Goal: Task Accomplishment & Management: Complete application form

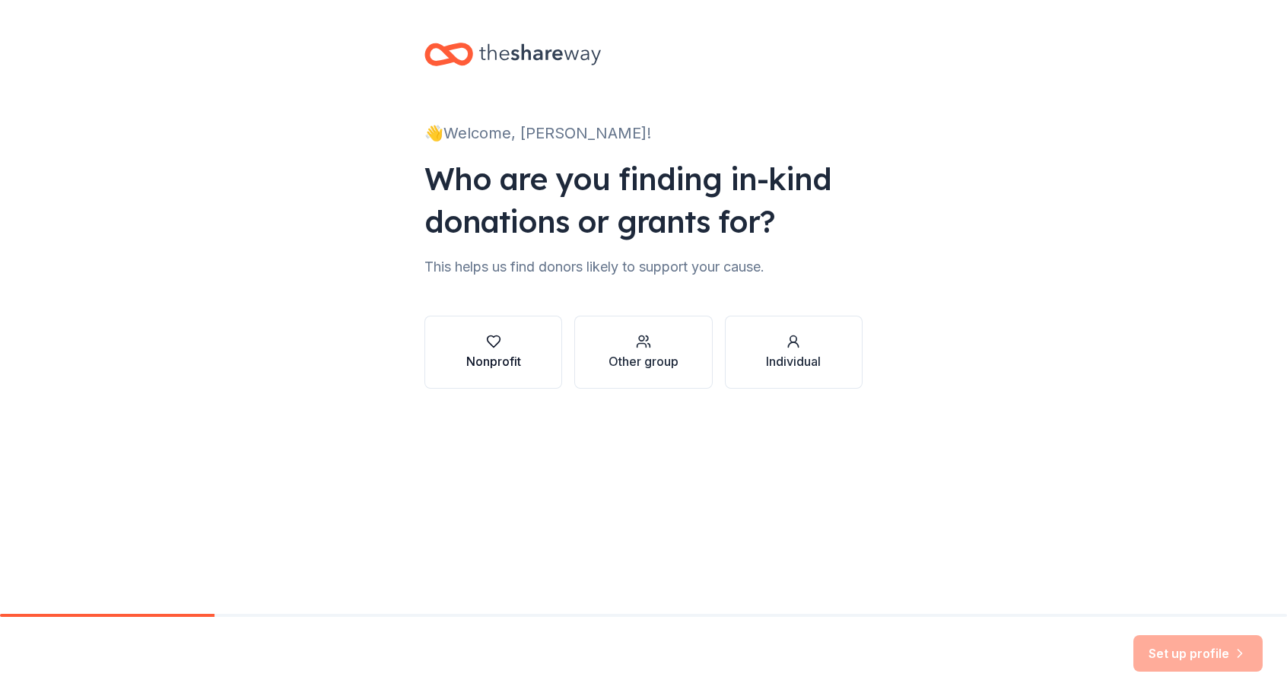
click at [492, 351] on div "Nonprofit" at bounding box center [493, 352] width 55 height 36
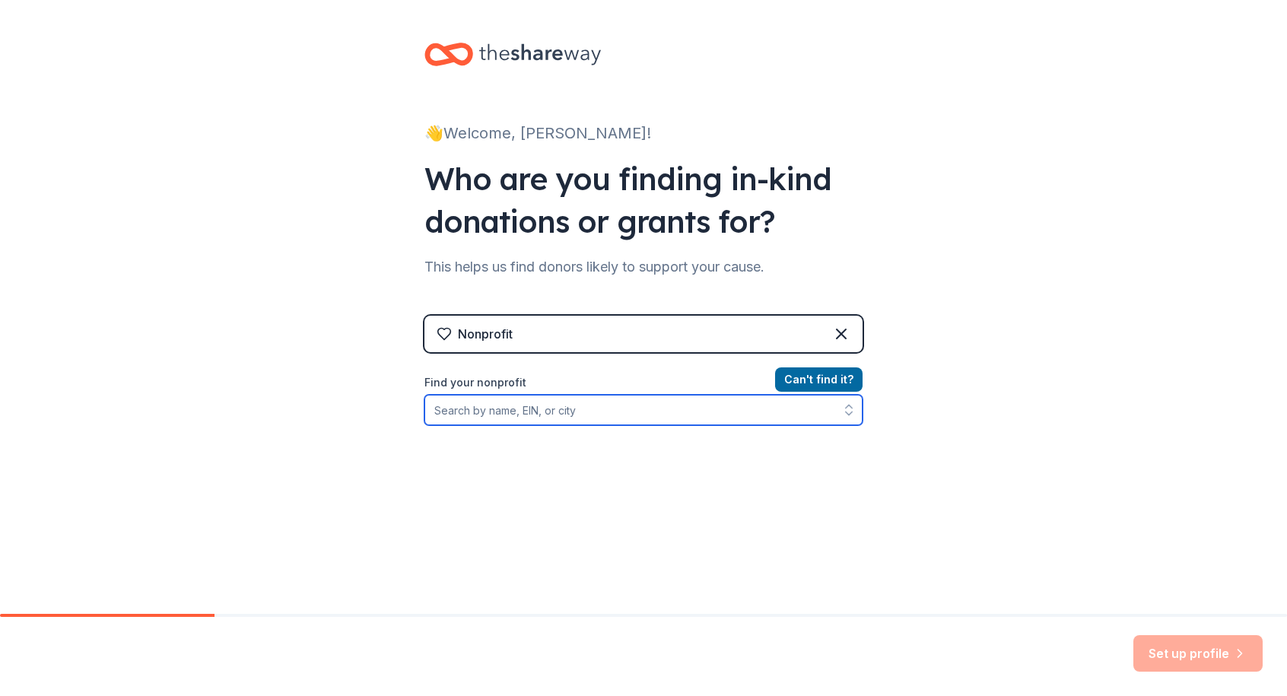
click at [500, 411] on input "Find your nonprofit" at bounding box center [643, 410] width 438 height 30
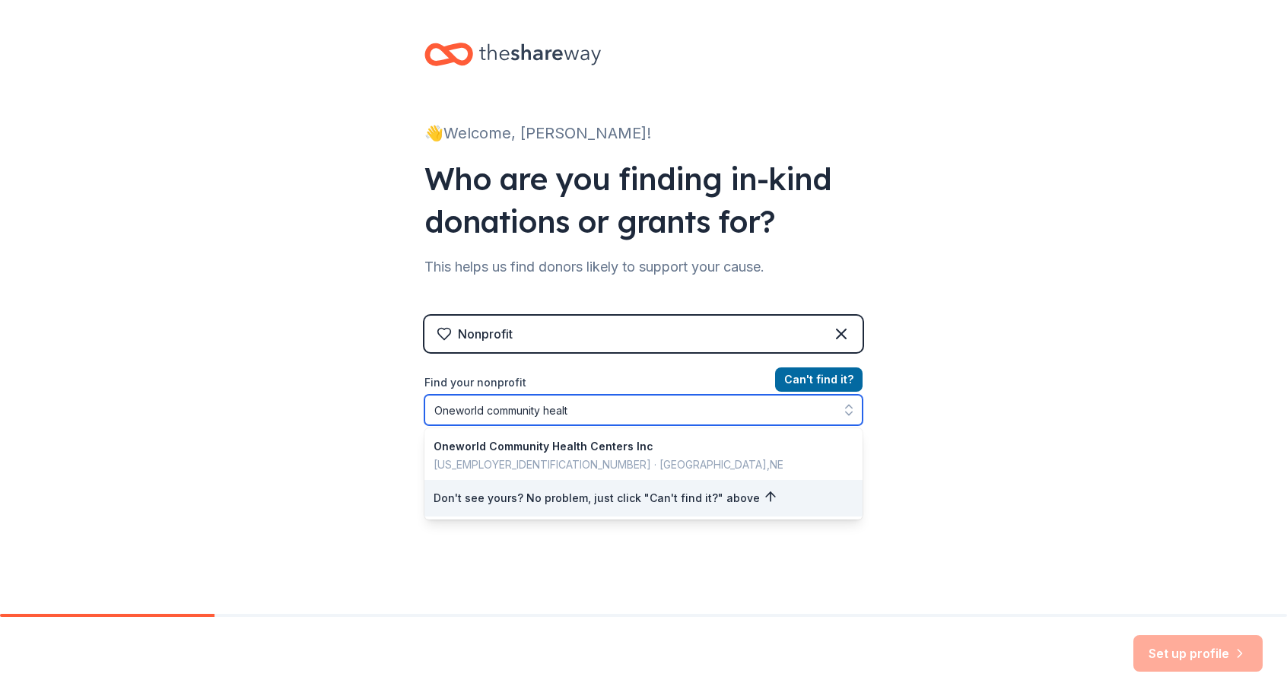
type input "Oneworld community health"
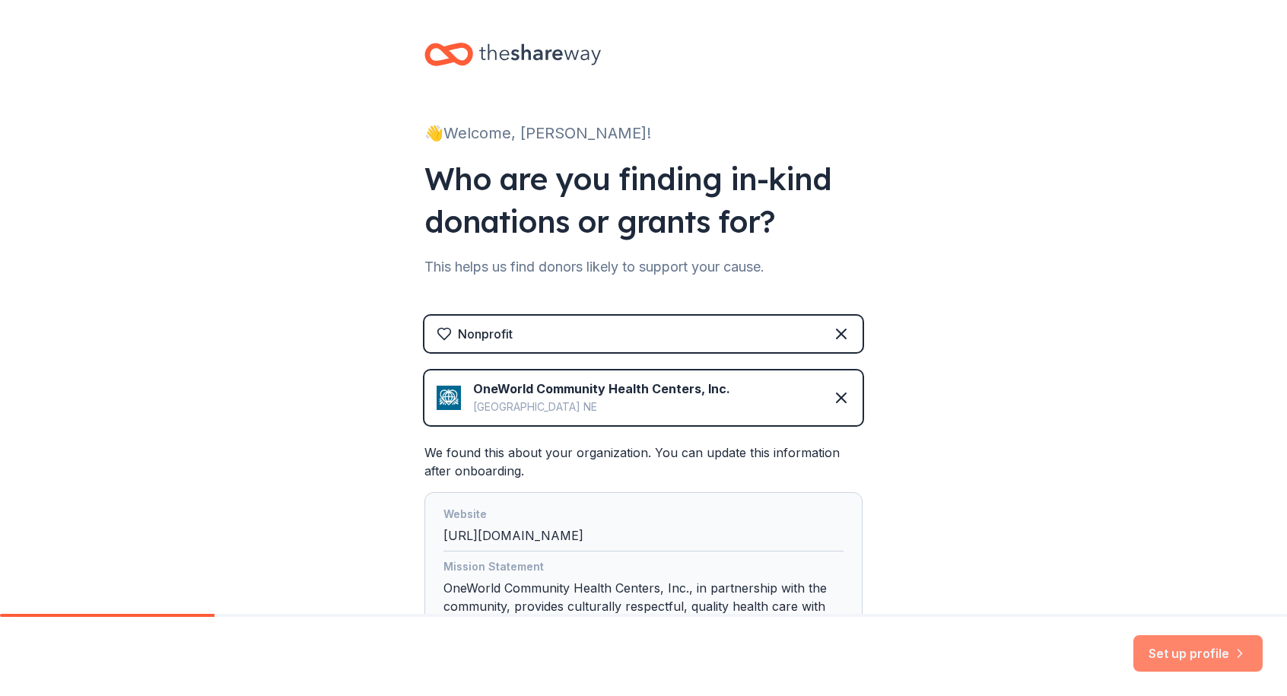
click at [1187, 649] on button "Set up profile" at bounding box center [1197, 653] width 129 height 36
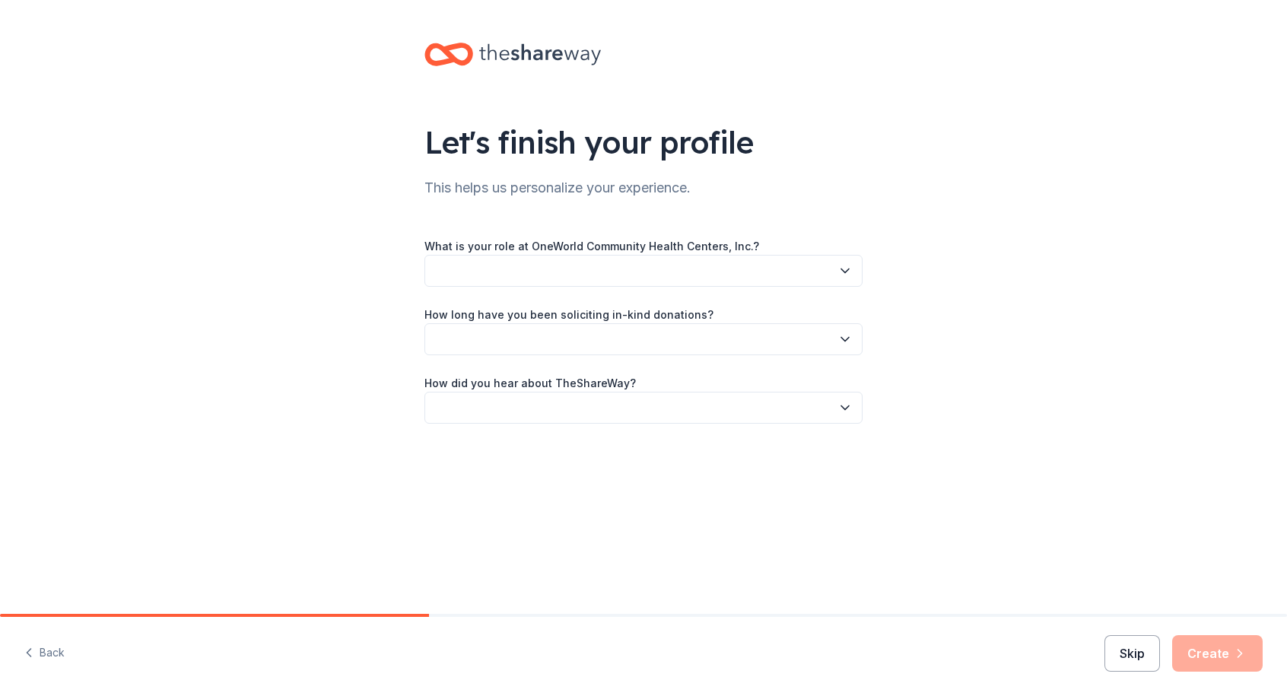
click at [1133, 649] on button "Skip" at bounding box center [1132, 653] width 56 height 36
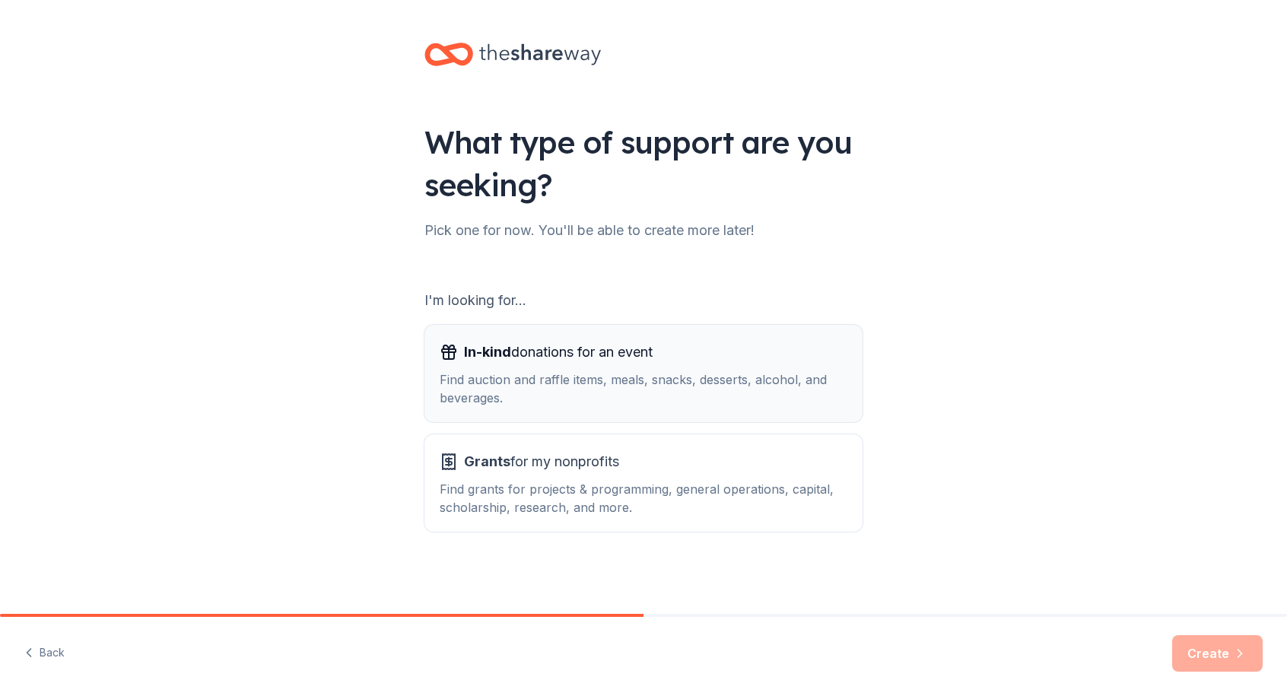
click at [690, 354] on div "In-kind donations for an event" at bounding box center [644, 352] width 408 height 24
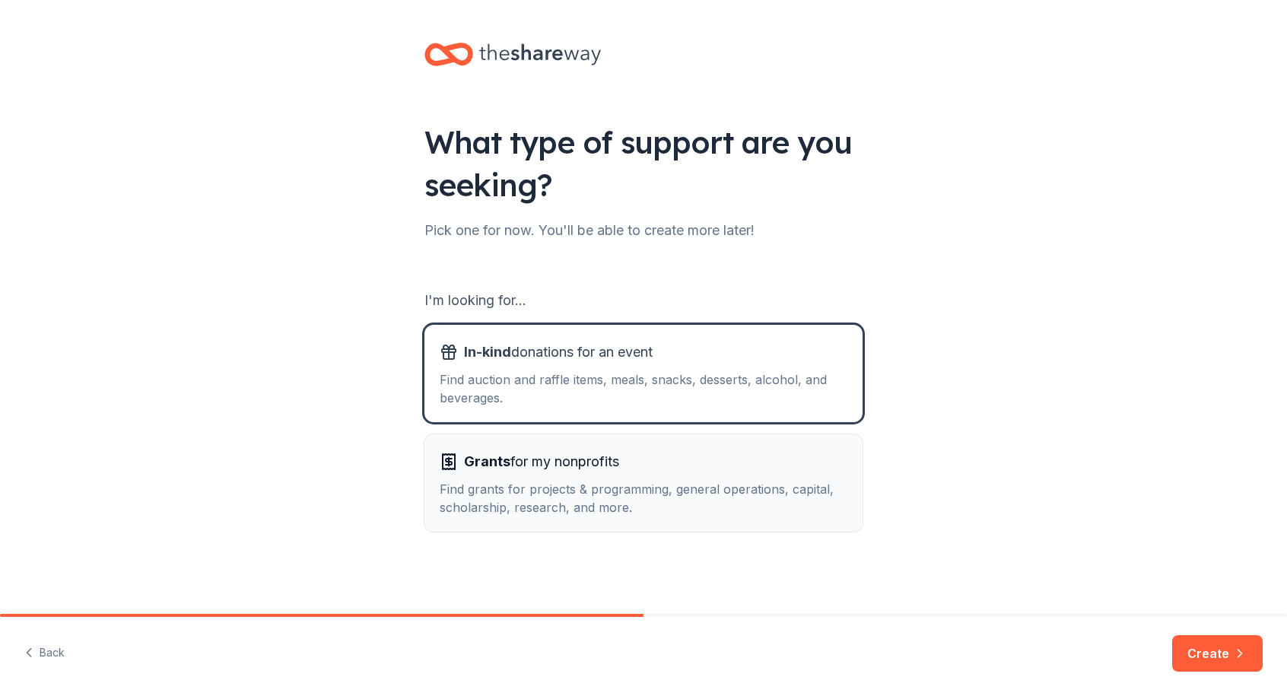
click at [683, 468] on div "Grants for my nonprofits" at bounding box center [644, 461] width 408 height 24
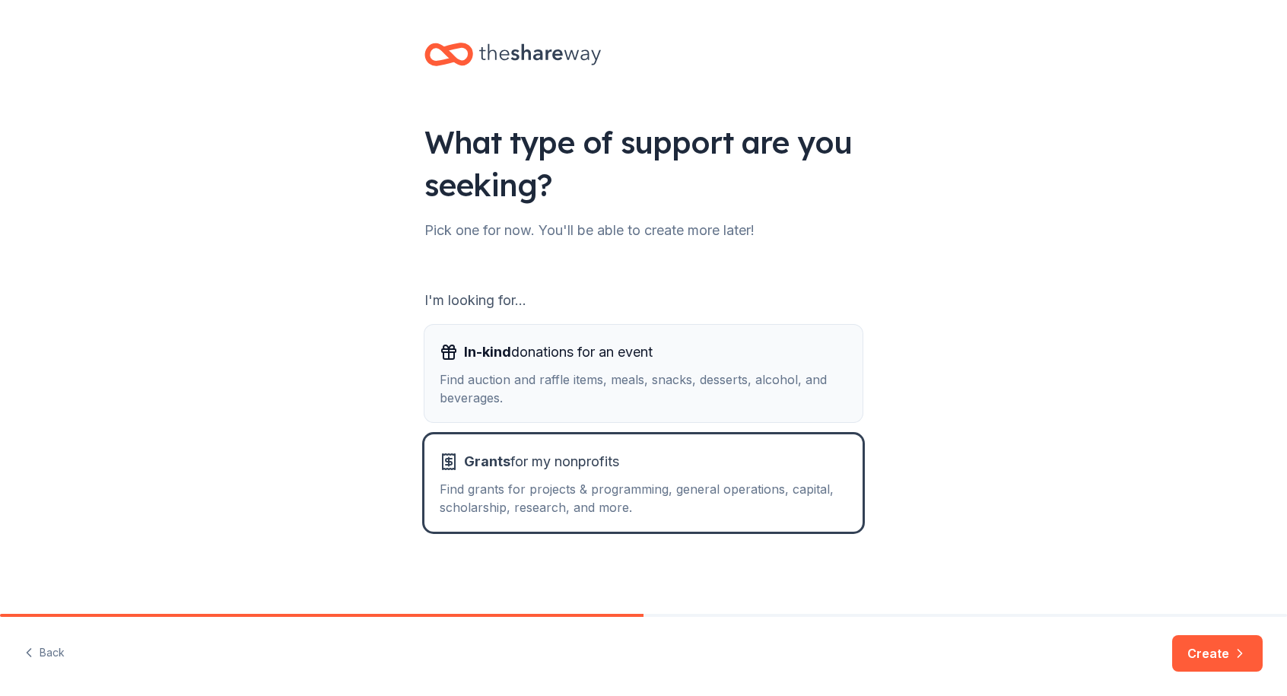
click at [745, 378] on div "Find auction and raffle items, meals, snacks, desserts, alcohol, and beverages." at bounding box center [644, 388] width 408 height 36
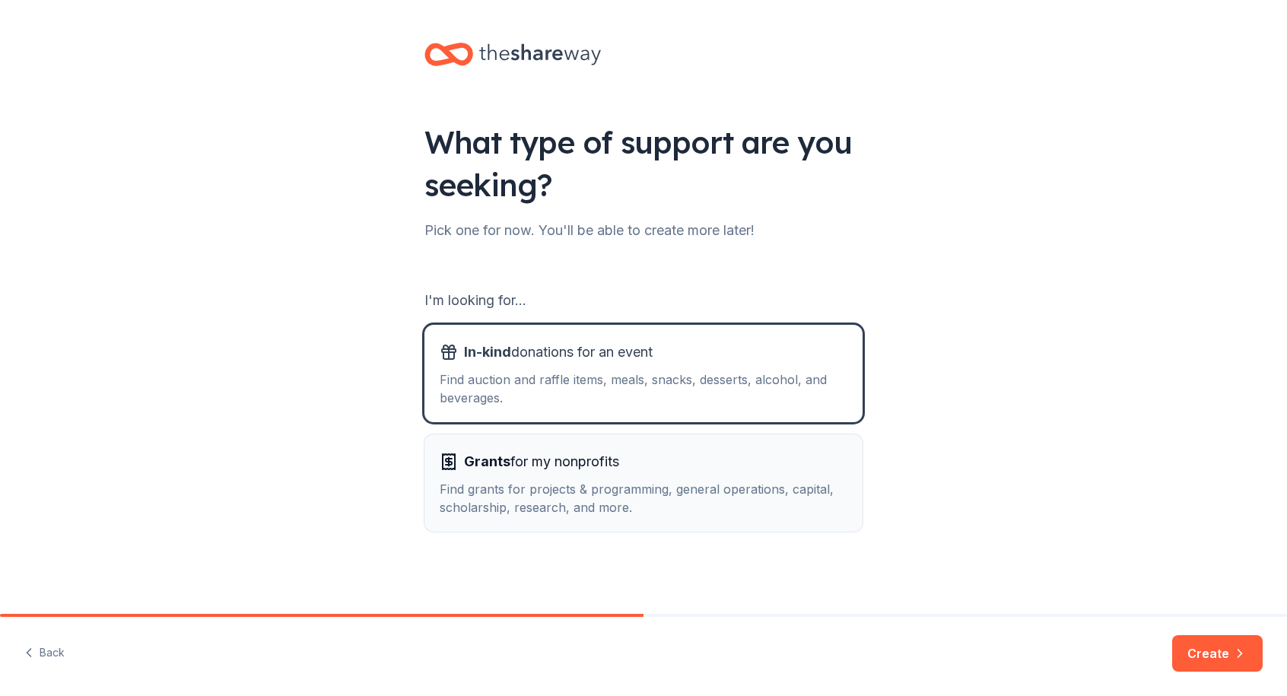
click at [797, 454] on div "Grants for my nonprofits" at bounding box center [644, 461] width 408 height 24
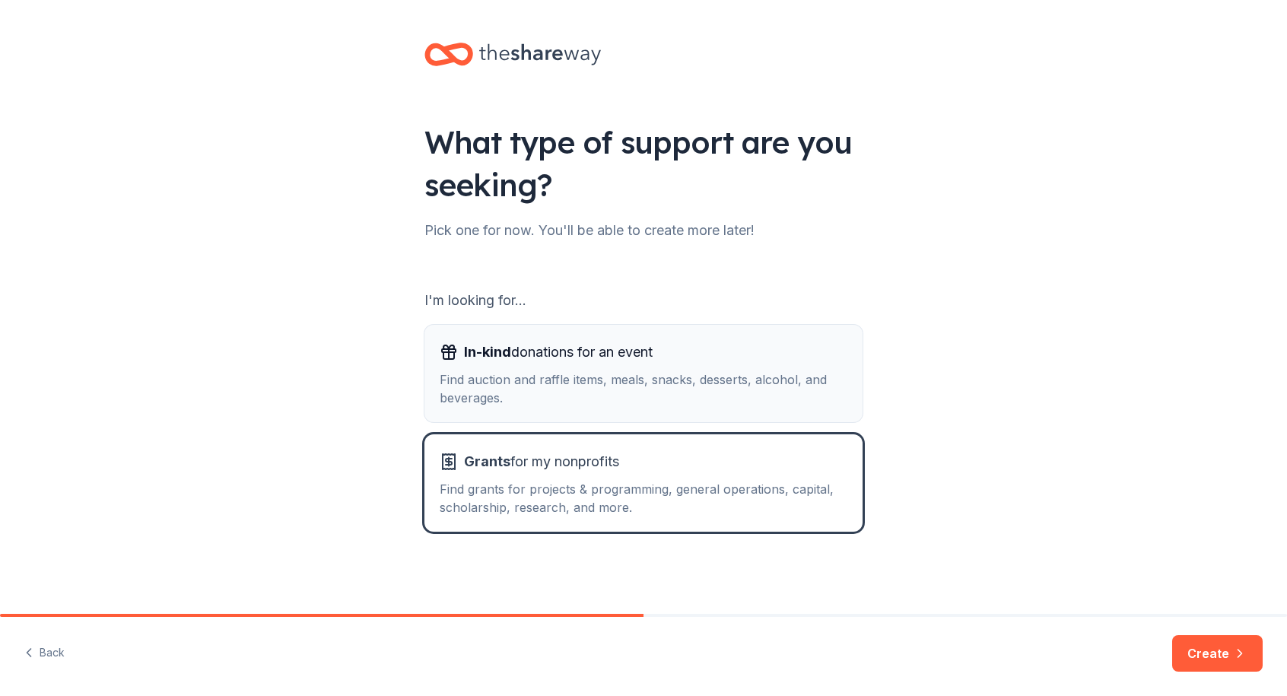
click at [798, 409] on button "In-kind donations for an event Find auction and raffle items, meals, snacks, de…" at bounding box center [643, 373] width 438 height 97
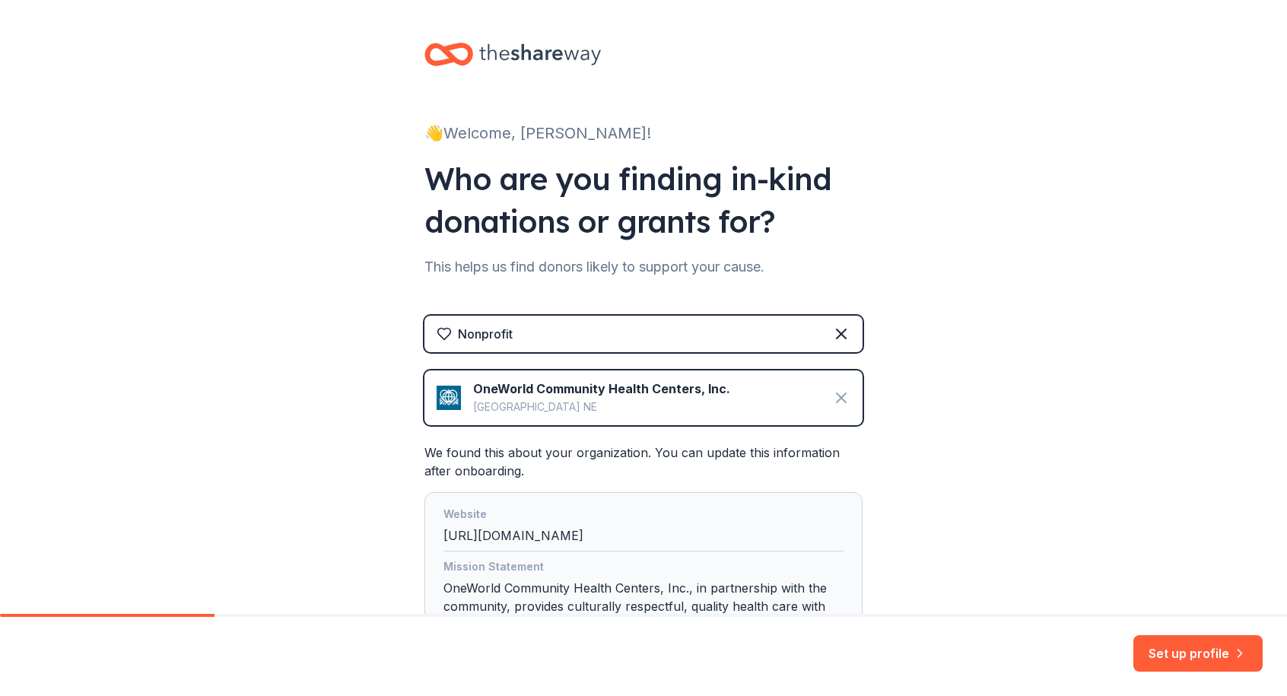
click at [839, 398] on icon at bounding box center [841, 398] width 18 height 18
